Goal: Information Seeking & Learning: Learn about a topic

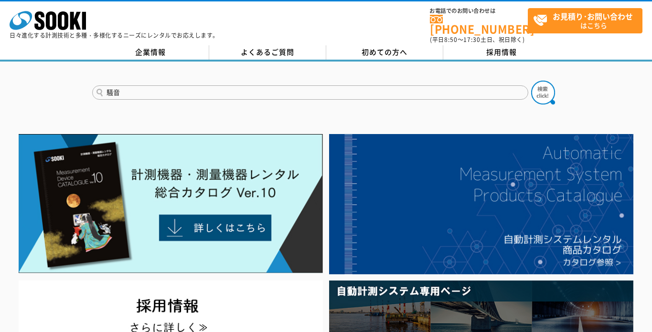
type input "騒音"
click at [531, 81] on button at bounding box center [543, 93] width 24 height 24
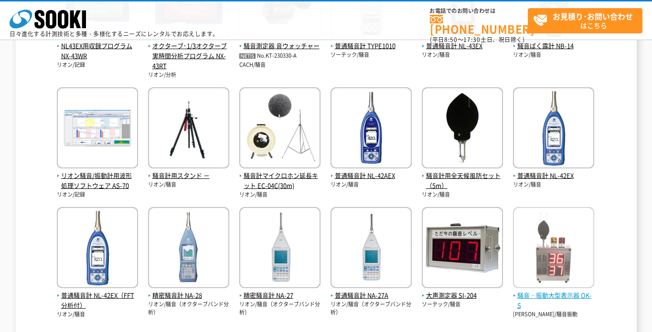
scroll to position [344, 0]
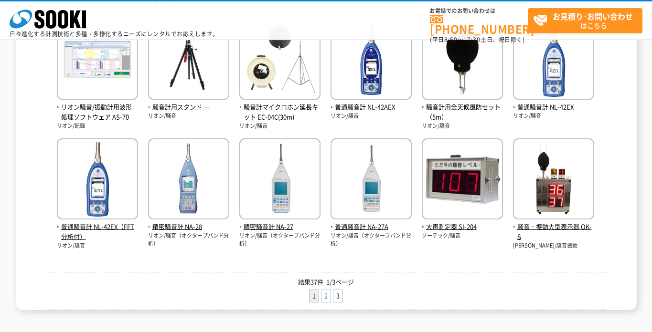
click at [325, 295] on link "2" at bounding box center [325, 296] width 9 height 12
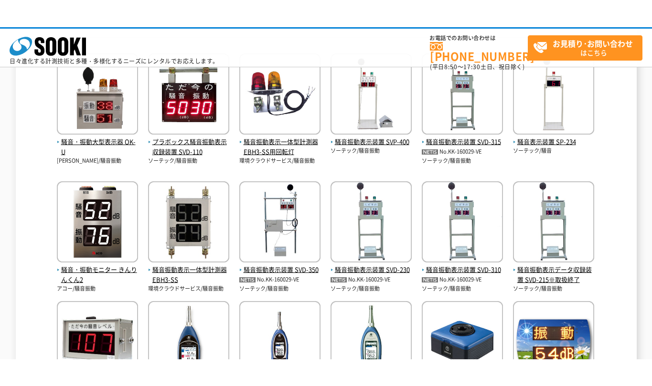
scroll to position [137, 0]
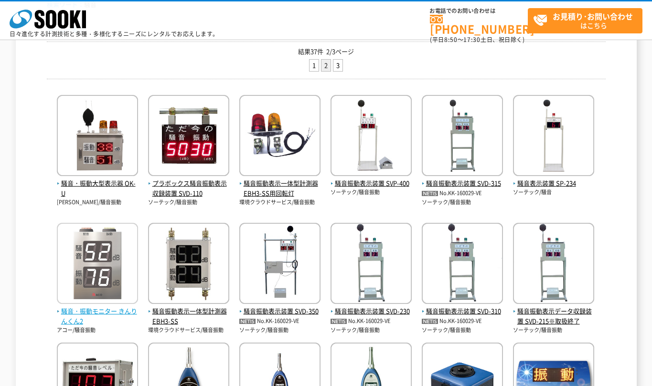
click at [99, 283] on img at bounding box center [97, 265] width 81 height 84
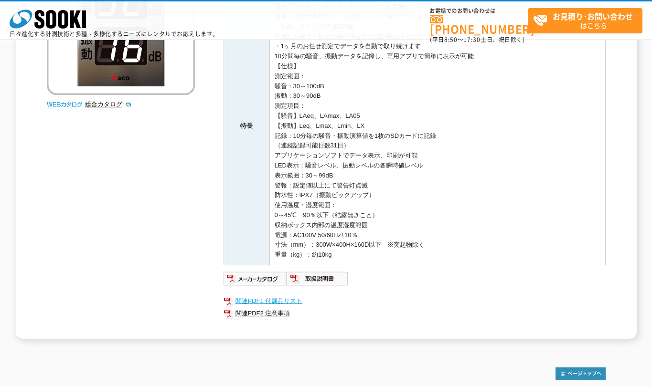
scroll to position [275, 0]
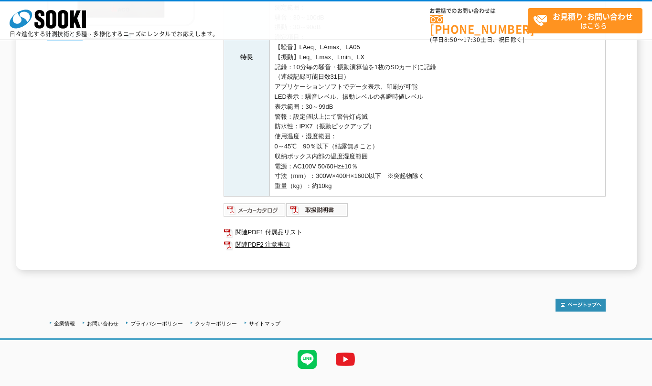
click at [253, 208] on img at bounding box center [254, 209] width 63 height 15
